Goal: Navigation & Orientation: Find specific page/section

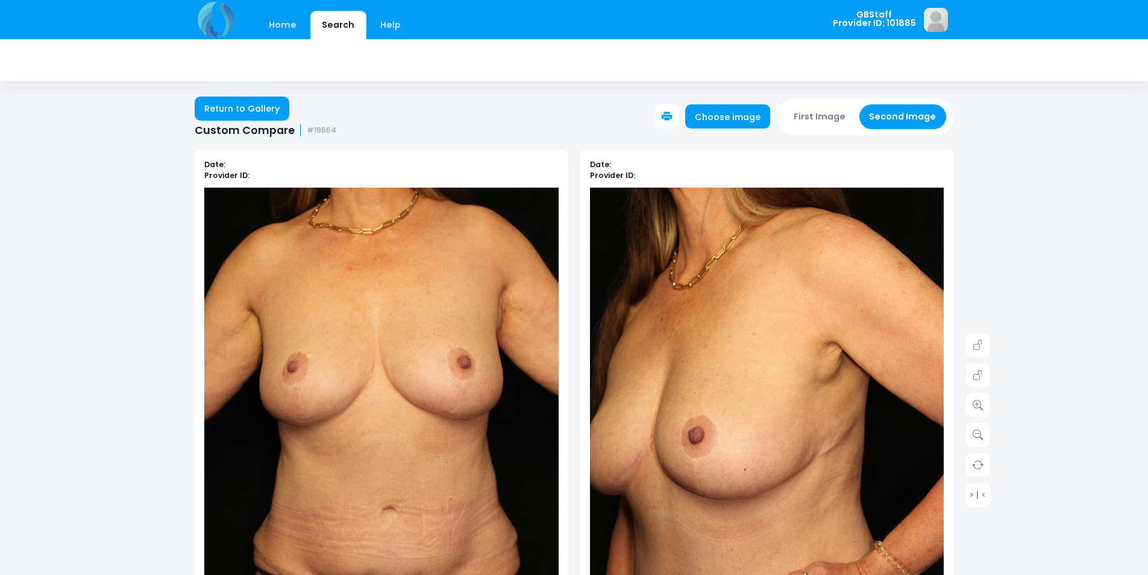
scroll to position [204, 0]
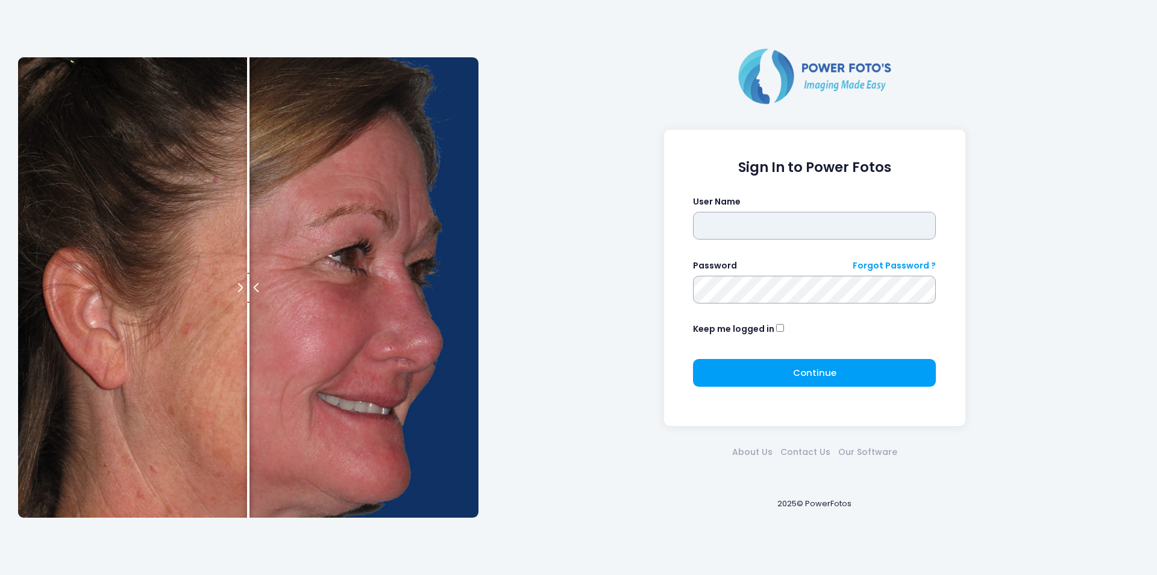
type input "*******"
